Goal: Task Accomplishment & Management: Manage account settings

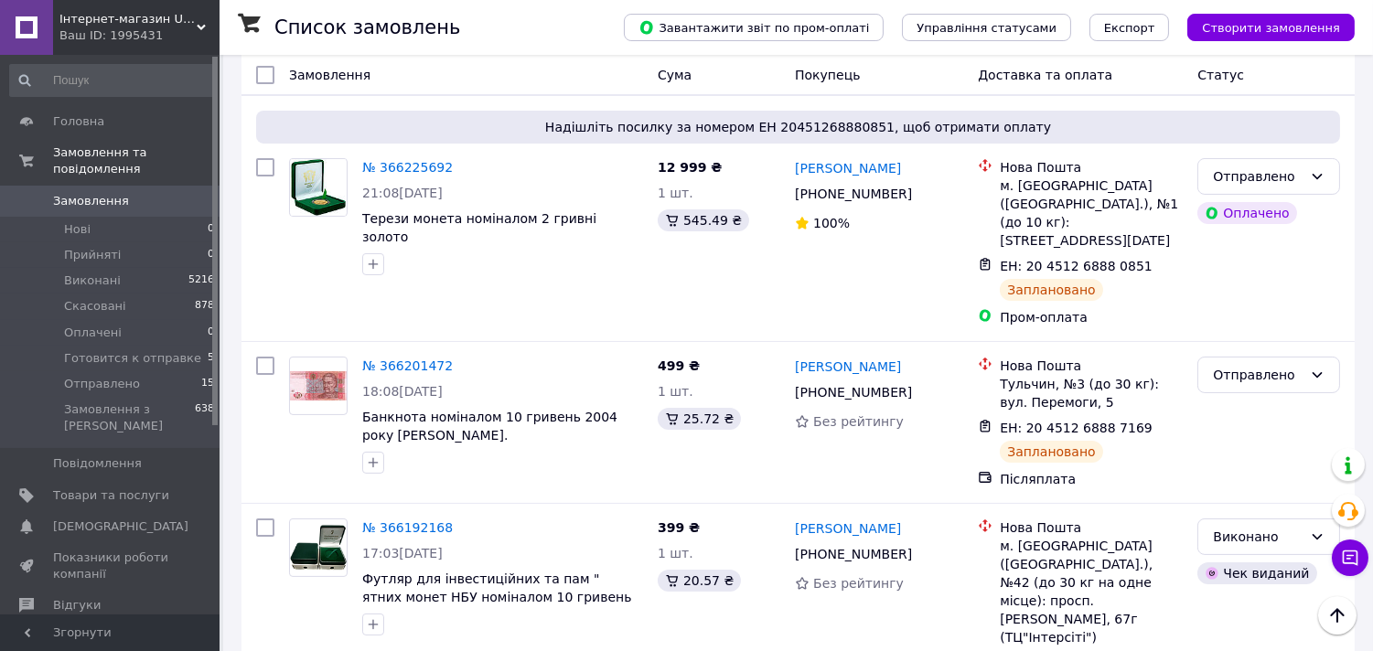
scroll to position [609, 0]
click at [155, 350] on span "Готовится к отправке" at bounding box center [132, 358] width 137 height 16
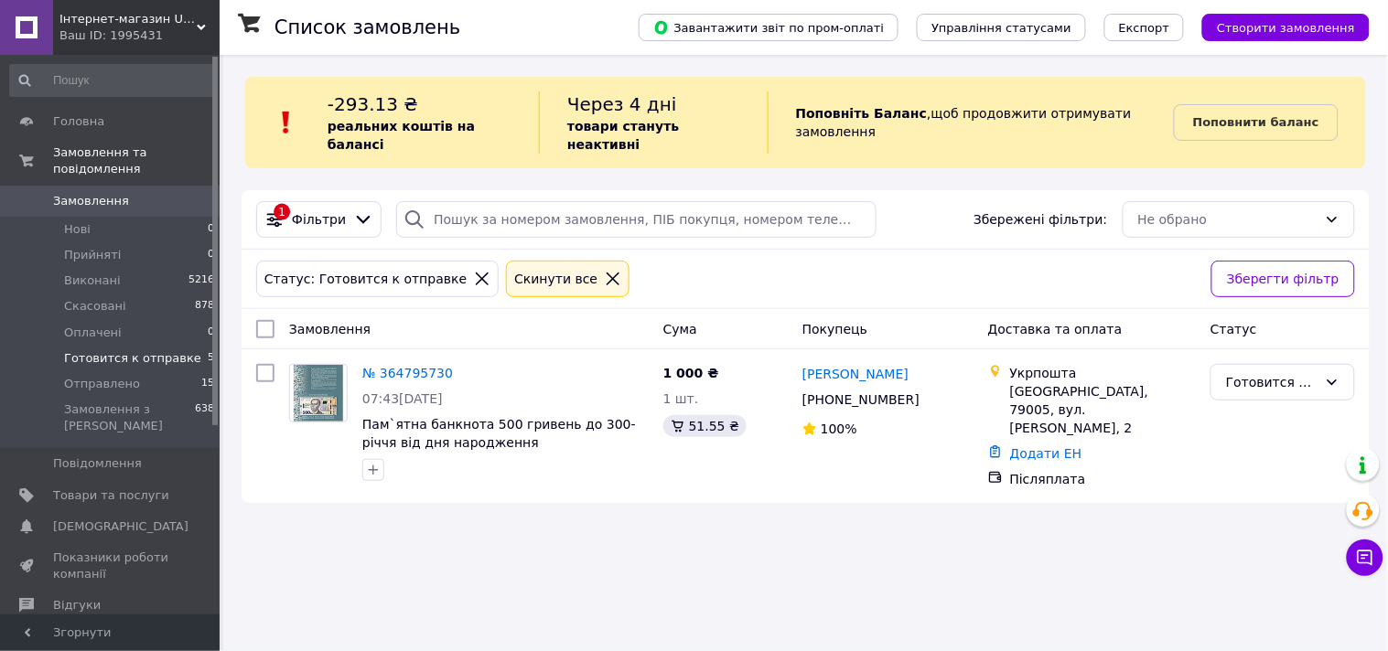
click at [605, 271] on icon at bounding box center [613, 279] width 16 height 16
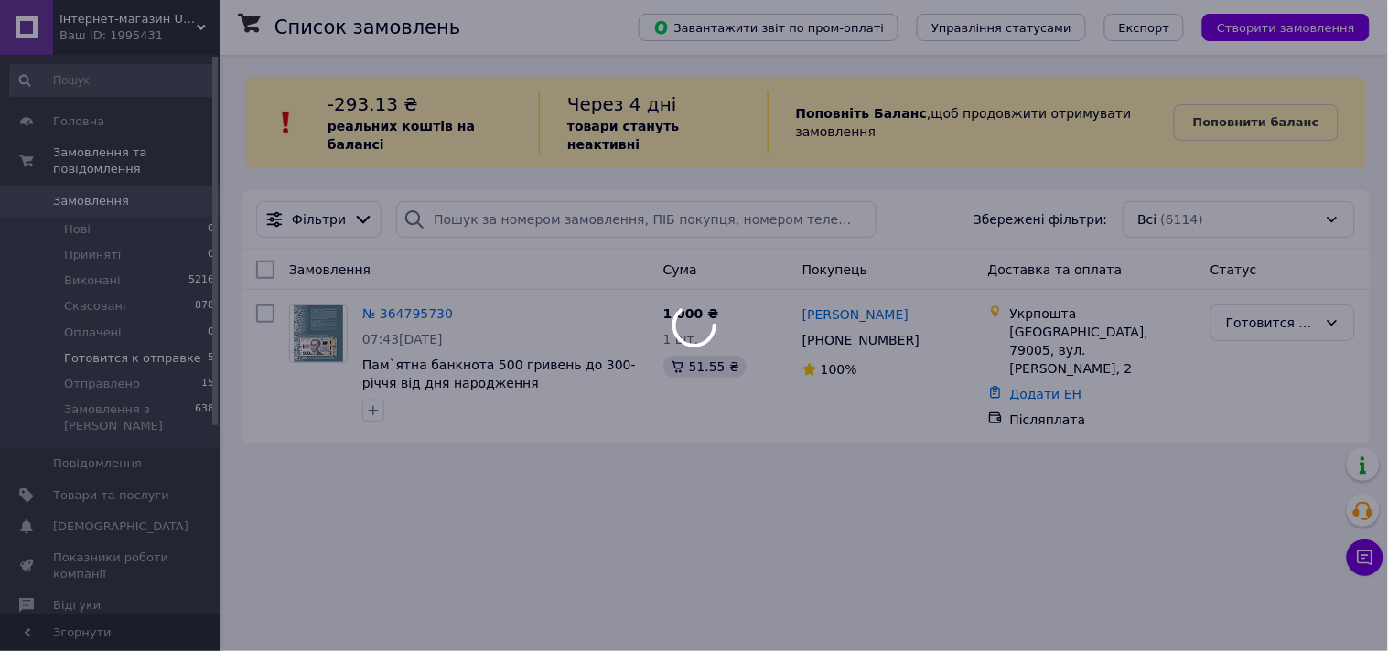
click at [121, 366] on div at bounding box center [694, 325] width 1388 height 651
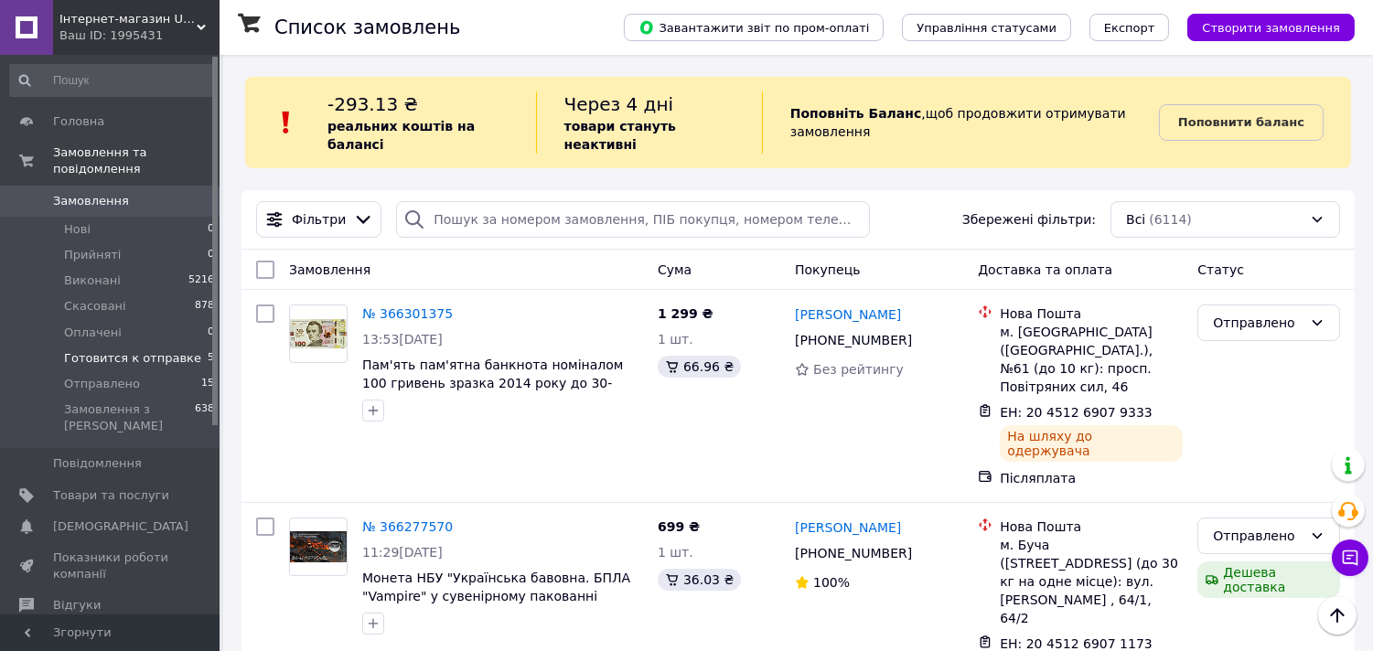
scroll to position [2893, 0]
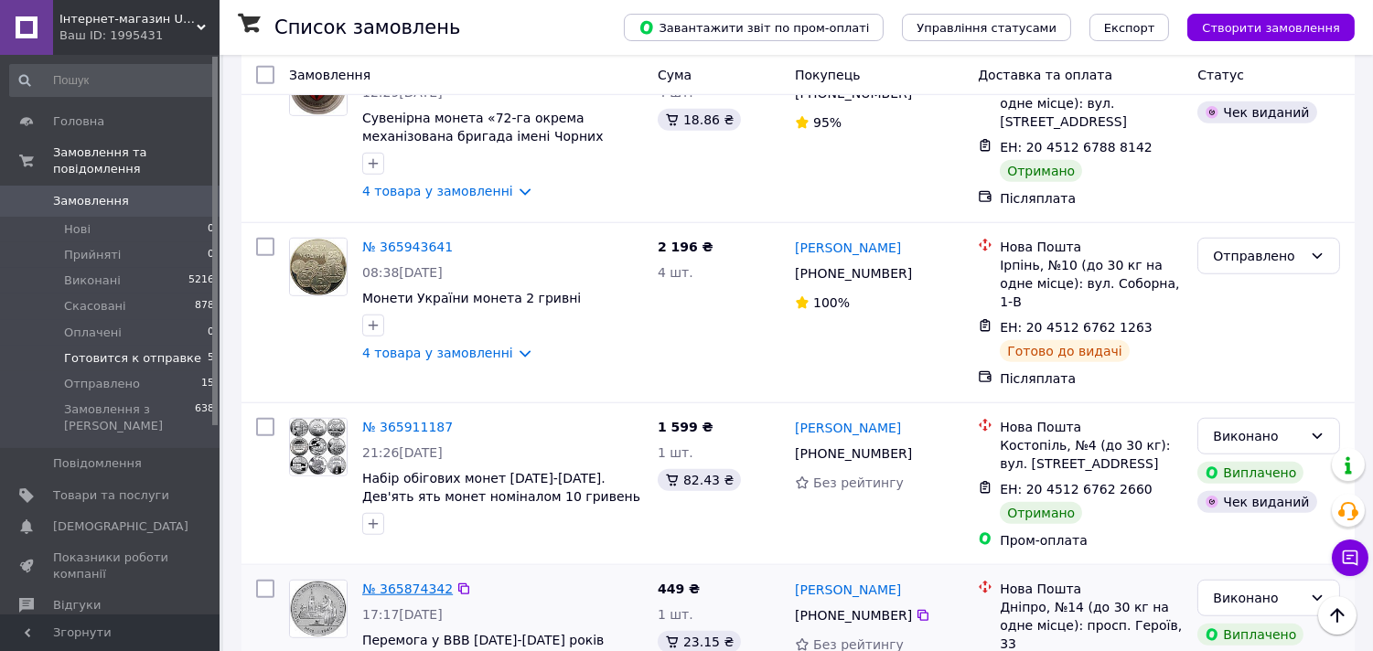
click at [403, 582] on link "№ 365874342" at bounding box center [407, 589] width 91 height 15
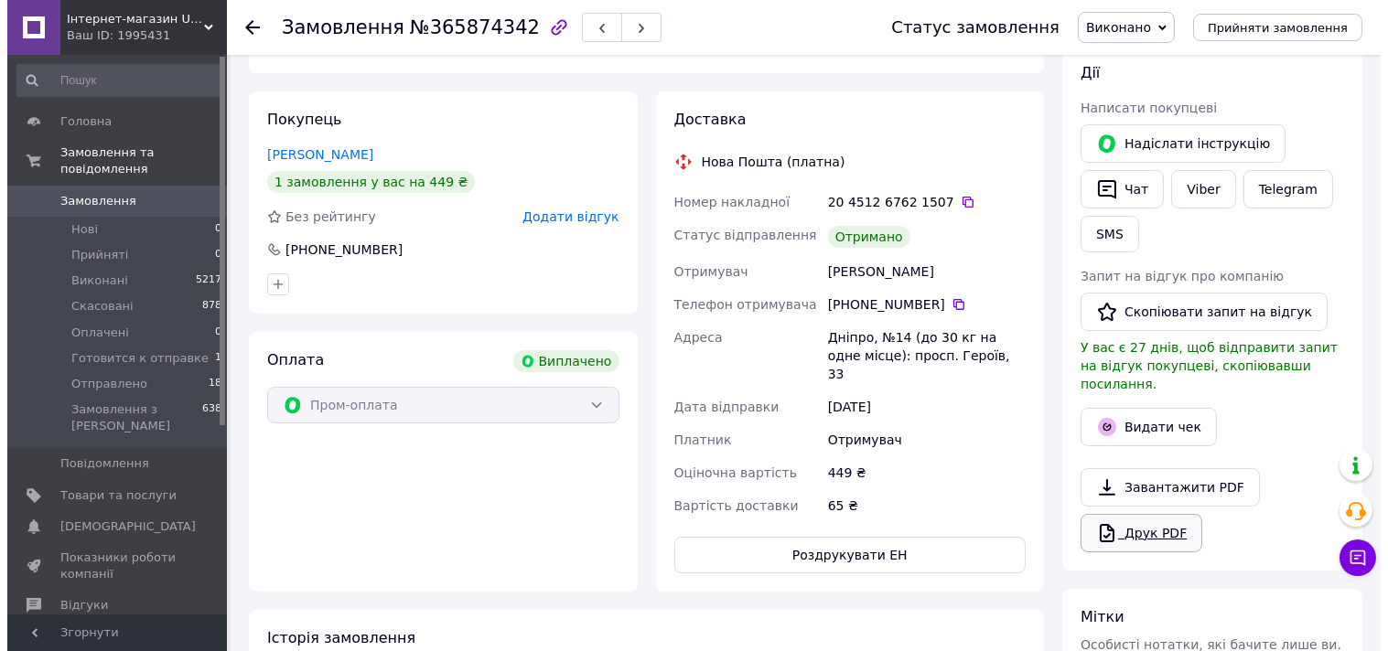
scroll to position [463, 0]
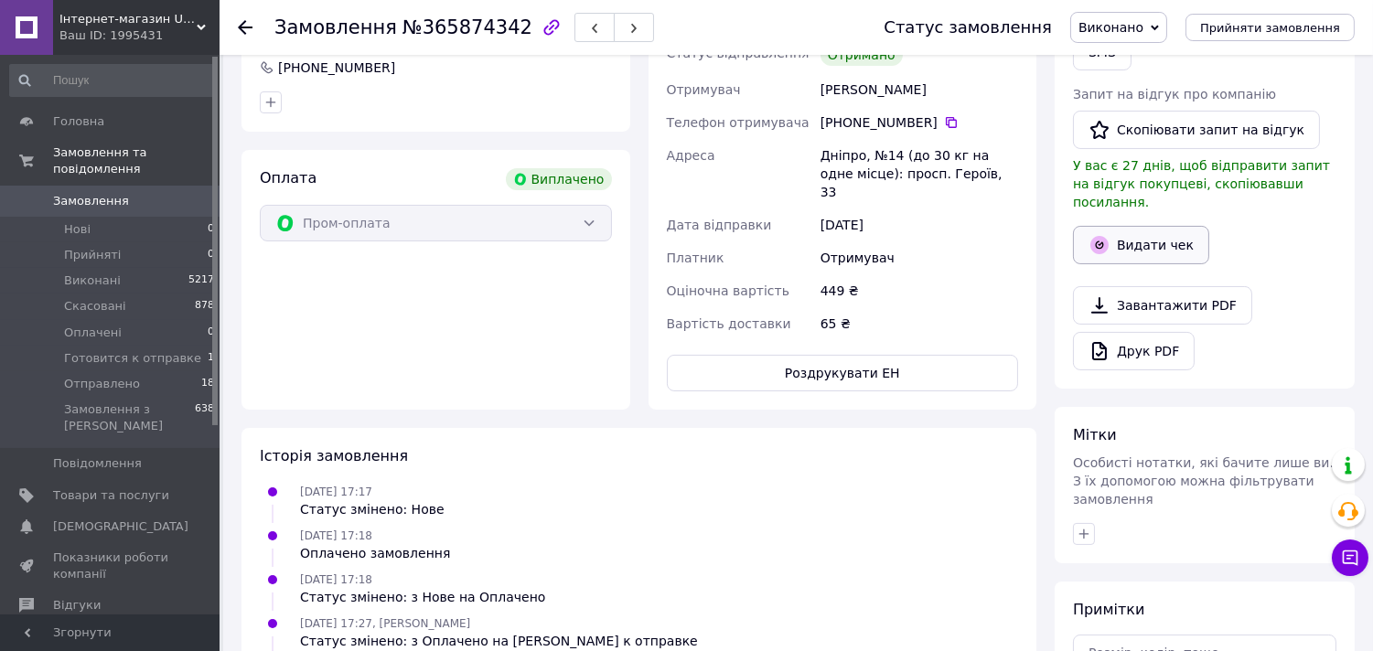
click at [1176, 238] on button "Видати чек" at bounding box center [1141, 245] width 136 height 38
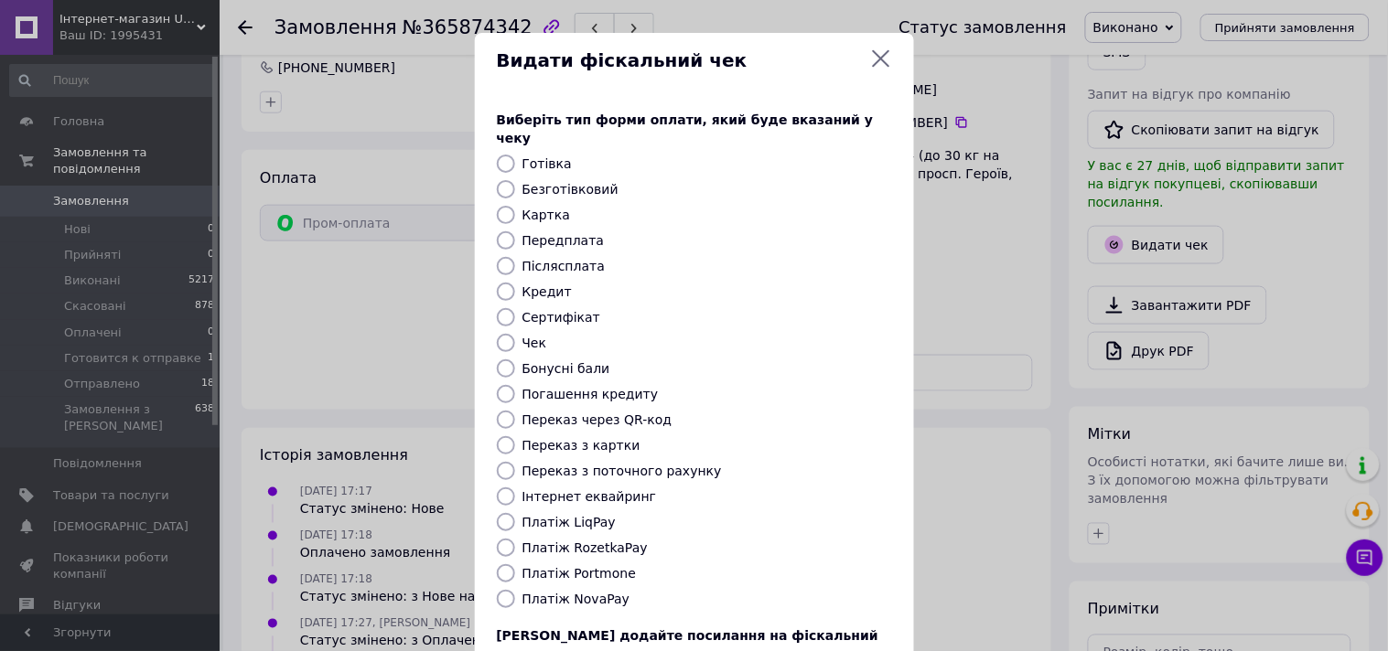
click at [559, 259] on label "Післясплата" at bounding box center [563, 266] width 83 height 15
click at [515, 257] on input "Післясплата" at bounding box center [506, 266] width 18 height 18
radio input "true"
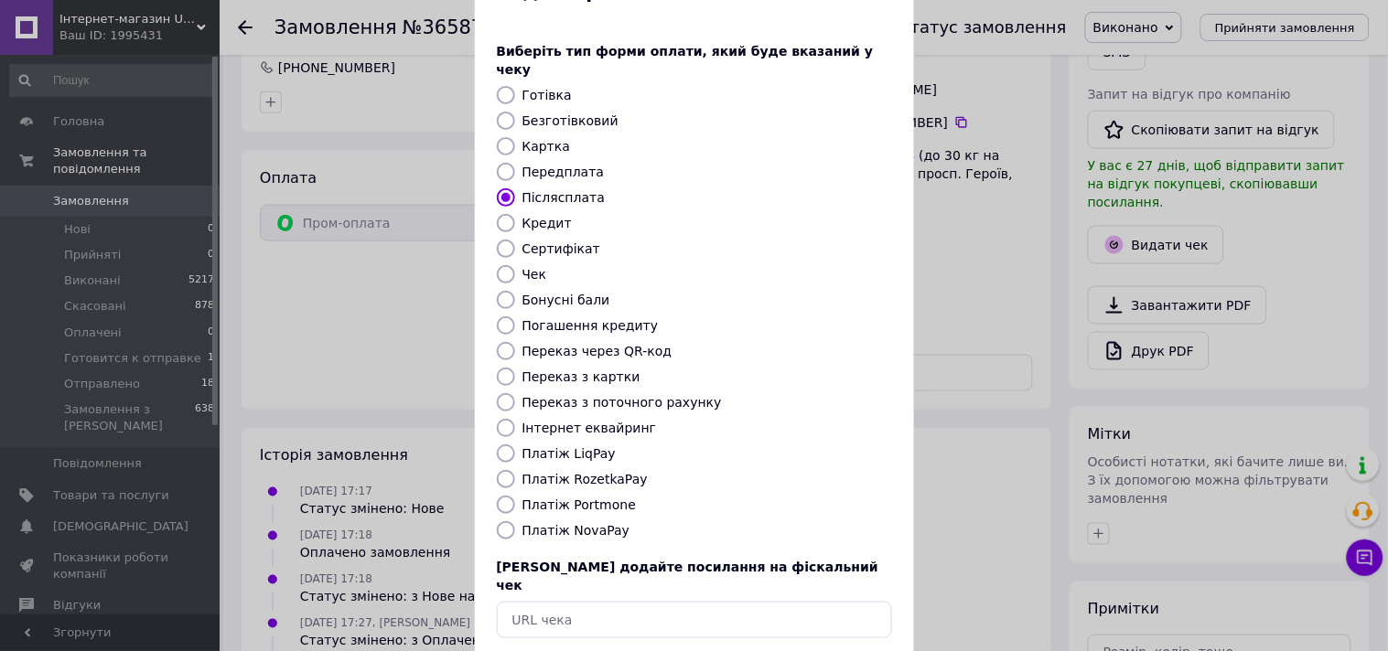
scroll to position [134, 0]
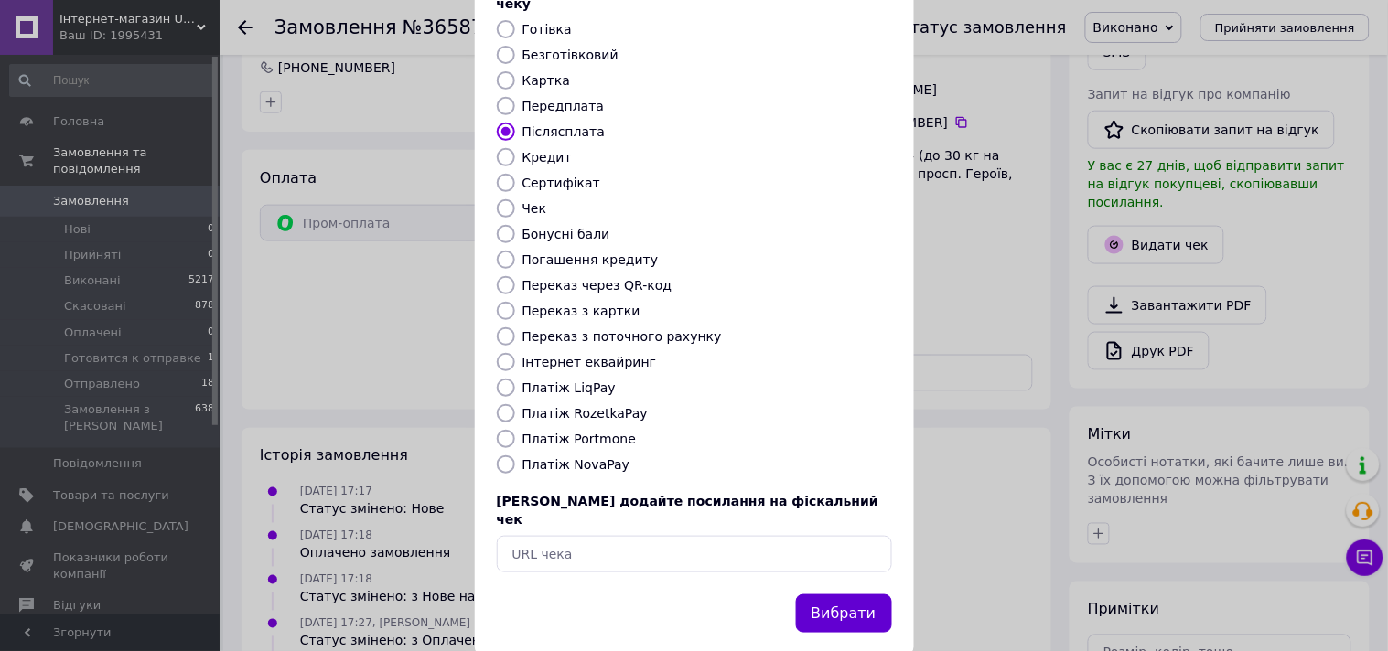
click at [861, 595] on button "Вибрати" at bounding box center [844, 614] width 96 height 39
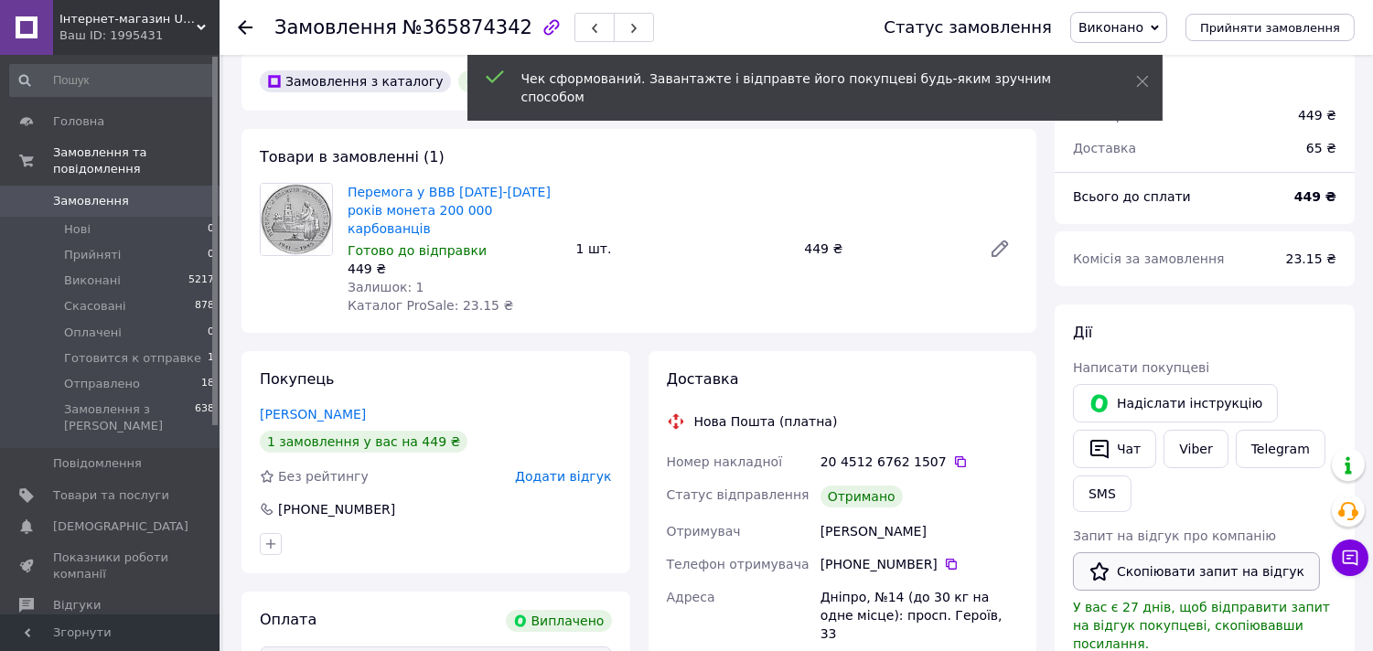
scroll to position [0, 0]
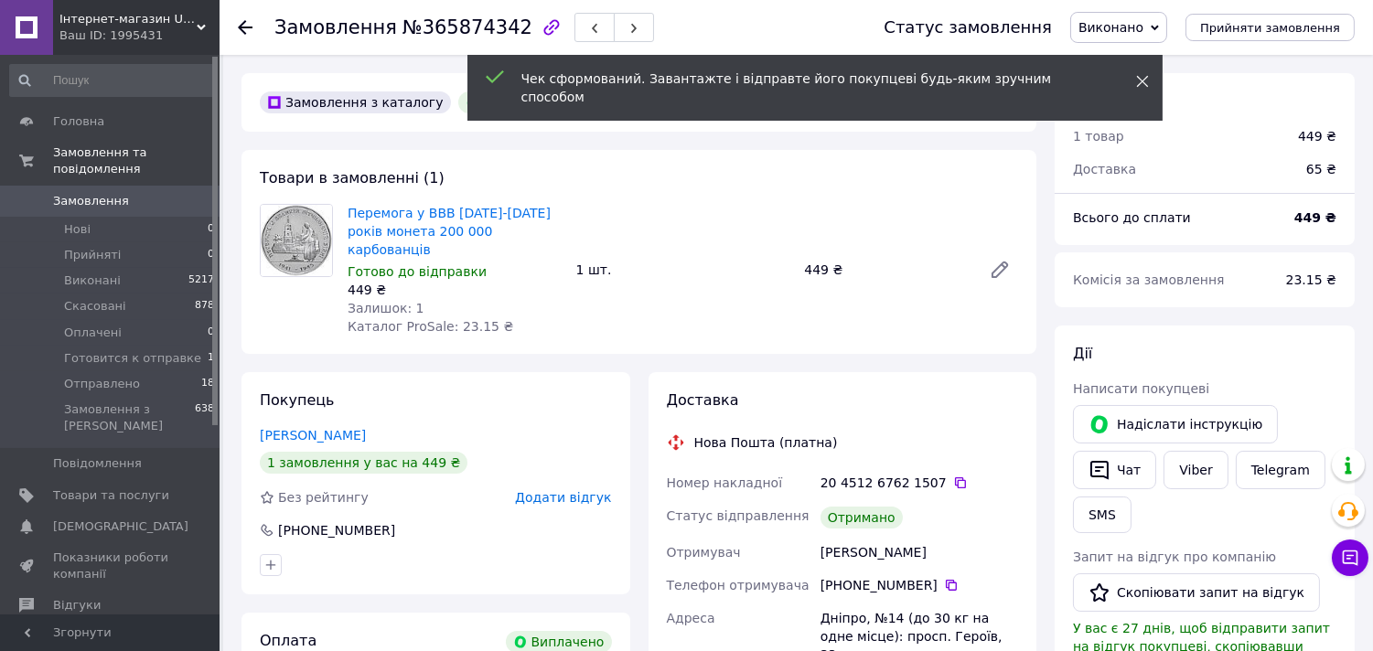
click at [1137, 75] on icon at bounding box center [1142, 81] width 13 height 13
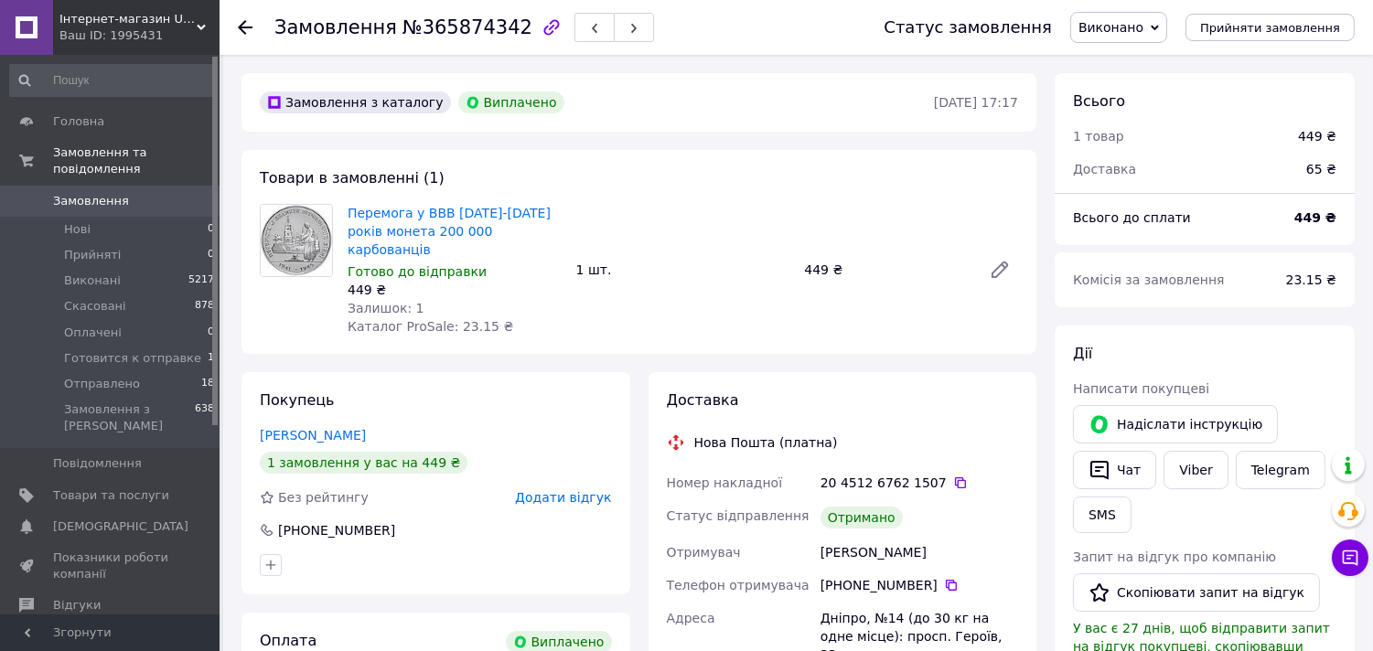
click at [238, 26] on icon at bounding box center [245, 27] width 15 height 15
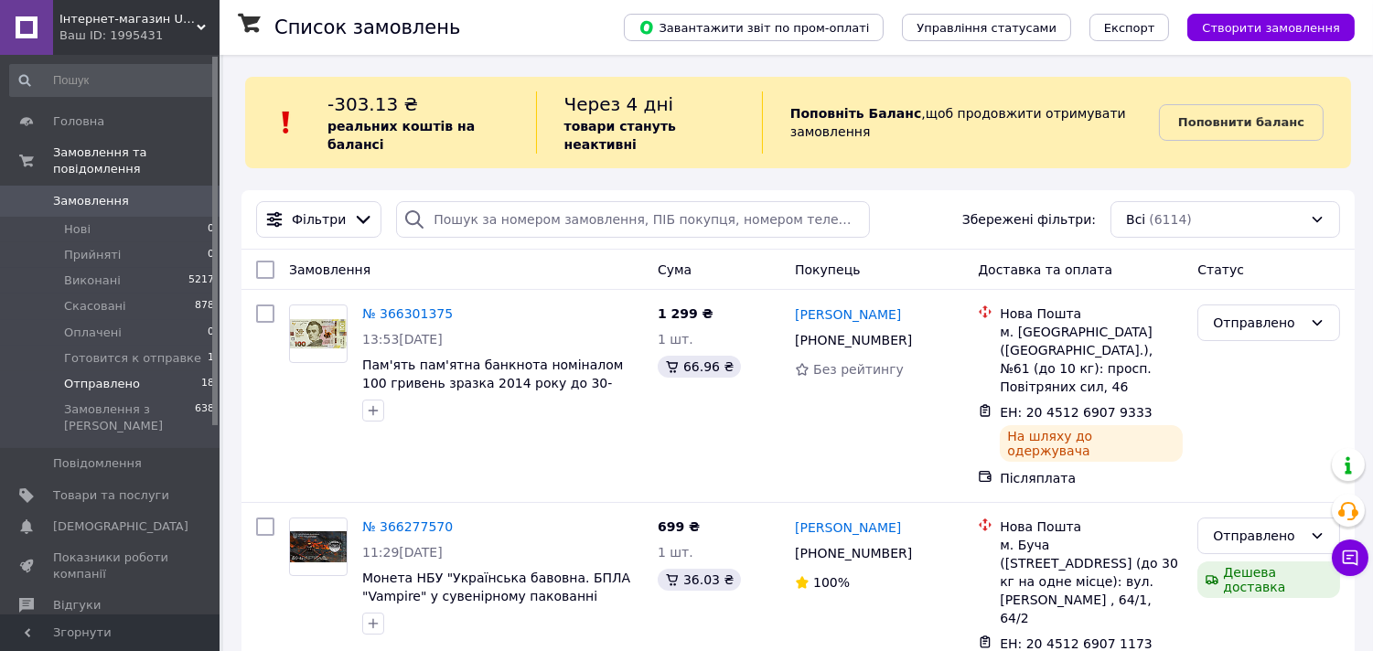
click at [128, 376] on span "Отправлено" at bounding box center [102, 384] width 76 height 16
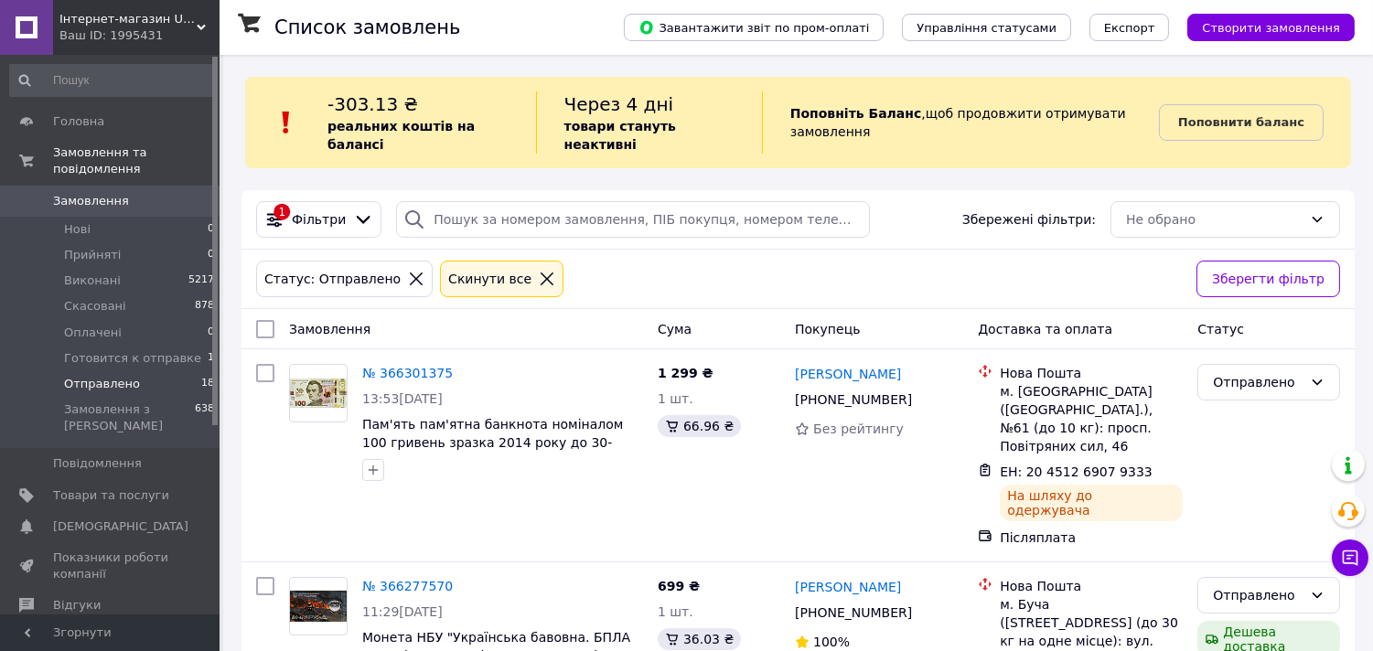
click at [539, 271] on icon at bounding box center [547, 279] width 16 height 16
